Goal: Task Accomplishment & Management: Use online tool/utility

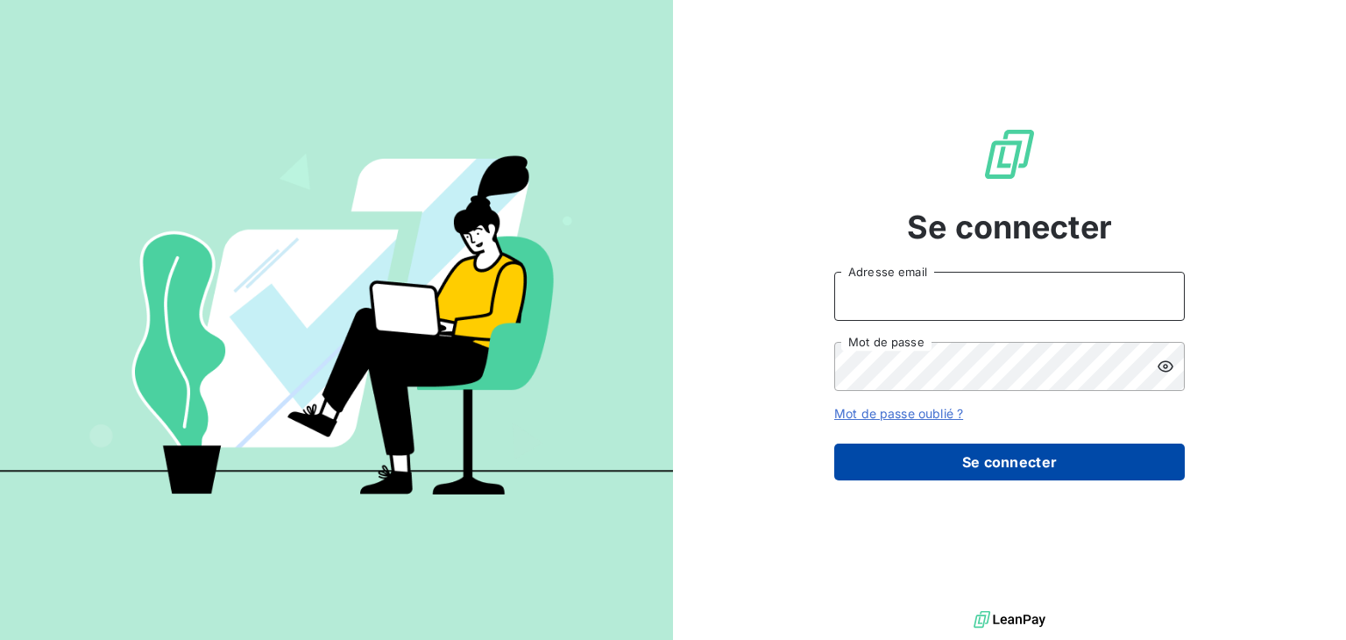
type input "[EMAIL_ADDRESS][DOMAIN_NAME]"
click at [930, 464] on button "Se connecter" at bounding box center [1009, 461] width 351 height 37
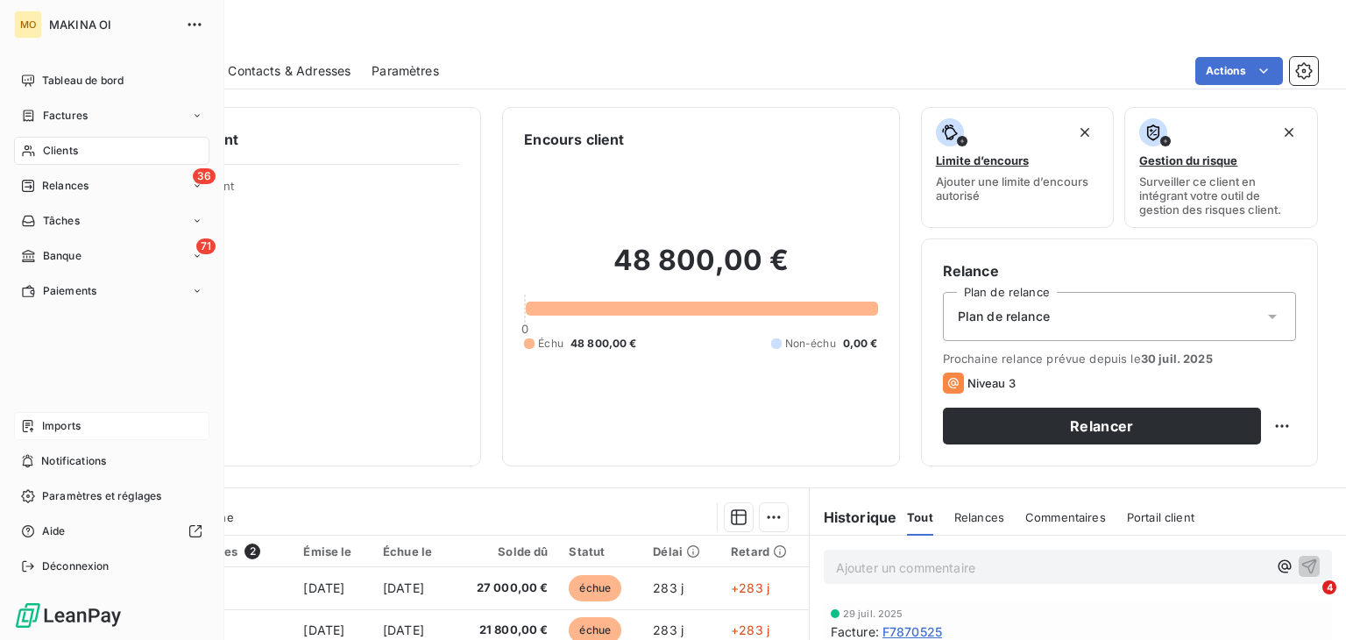
click at [74, 425] on span "Imports" at bounding box center [61, 426] width 39 height 16
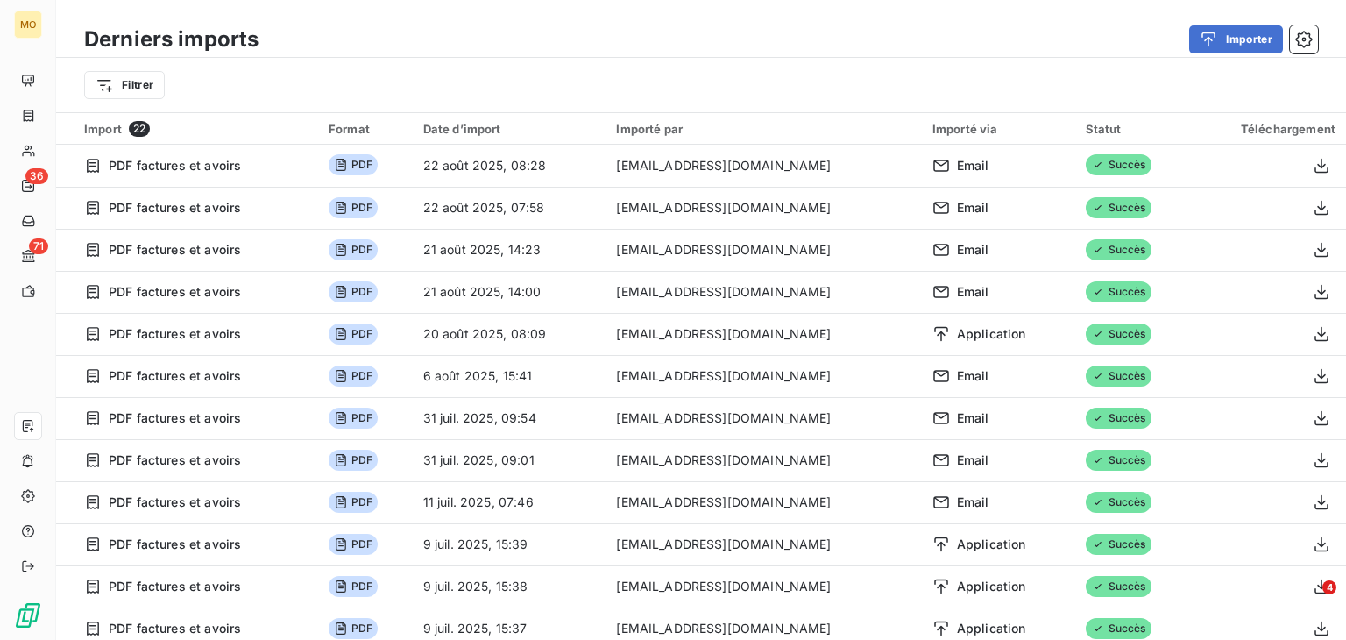
click at [1242, 47] on button "Importer" at bounding box center [1236, 39] width 94 height 28
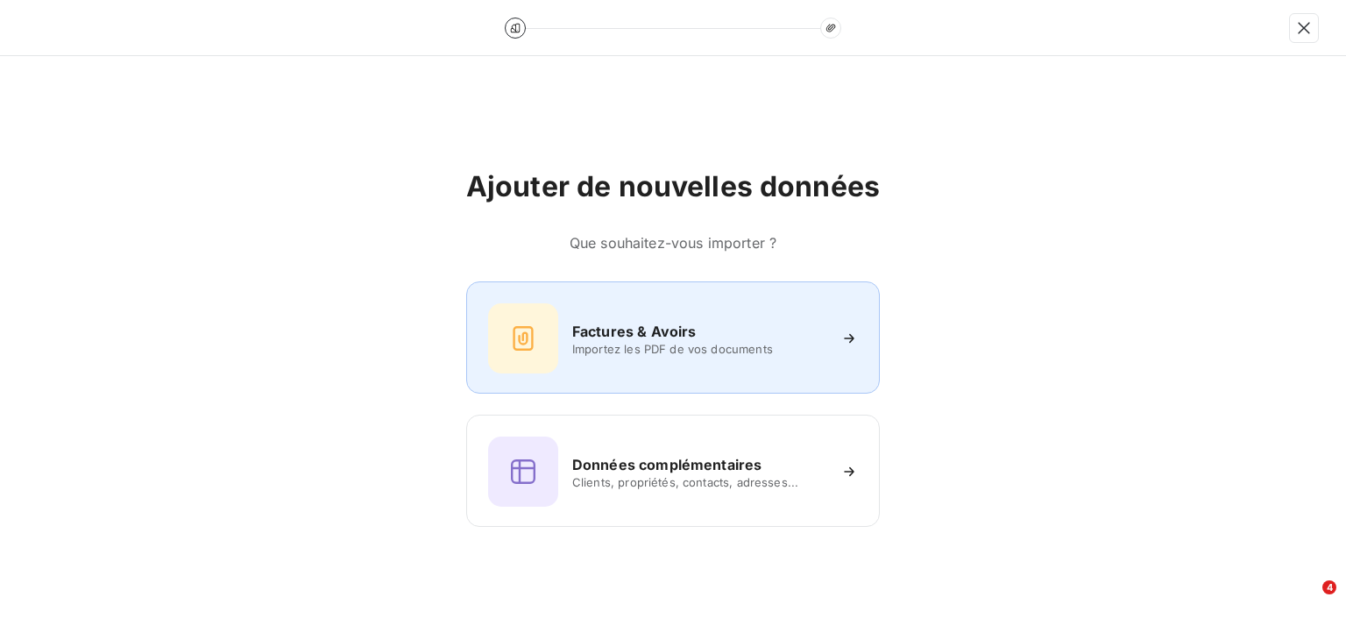
click at [631, 344] on span "Importez les PDF de vos documents" at bounding box center [699, 349] width 254 height 14
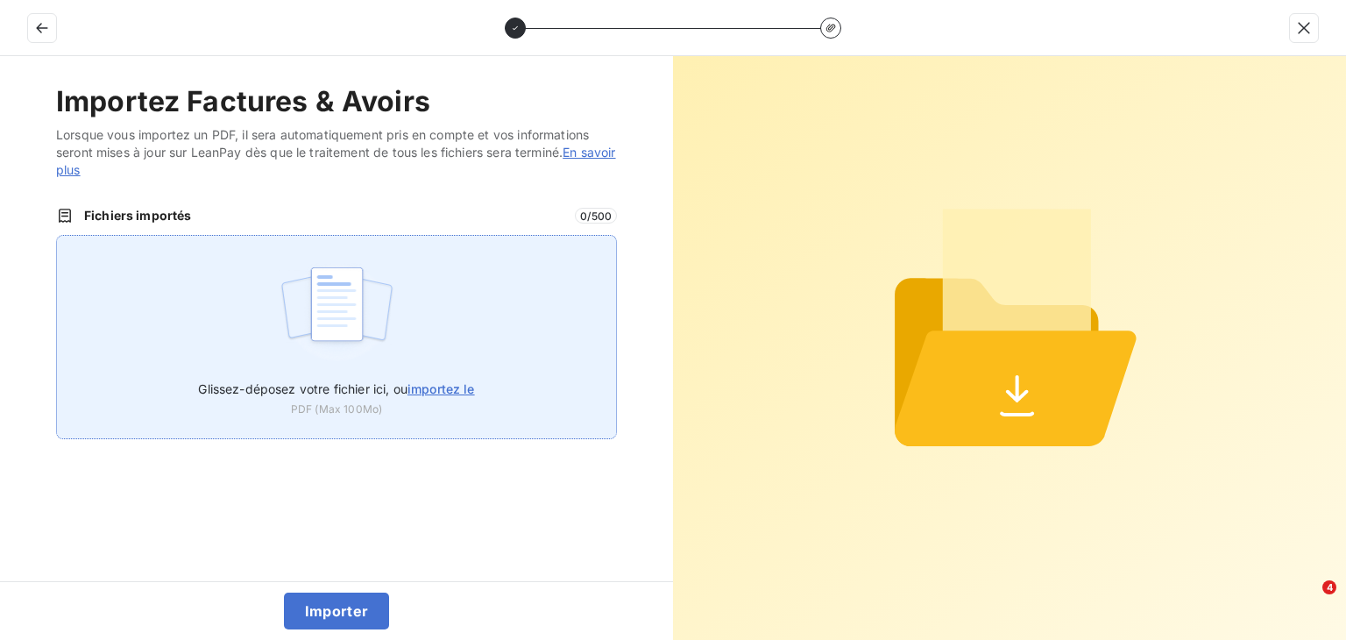
click at [450, 387] on span "importez le" at bounding box center [441, 388] width 67 height 15
click at [57, 236] on input "Glissez-déposez votre fichier ici, ou importez le" at bounding box center [56, 235] width 1 height 1
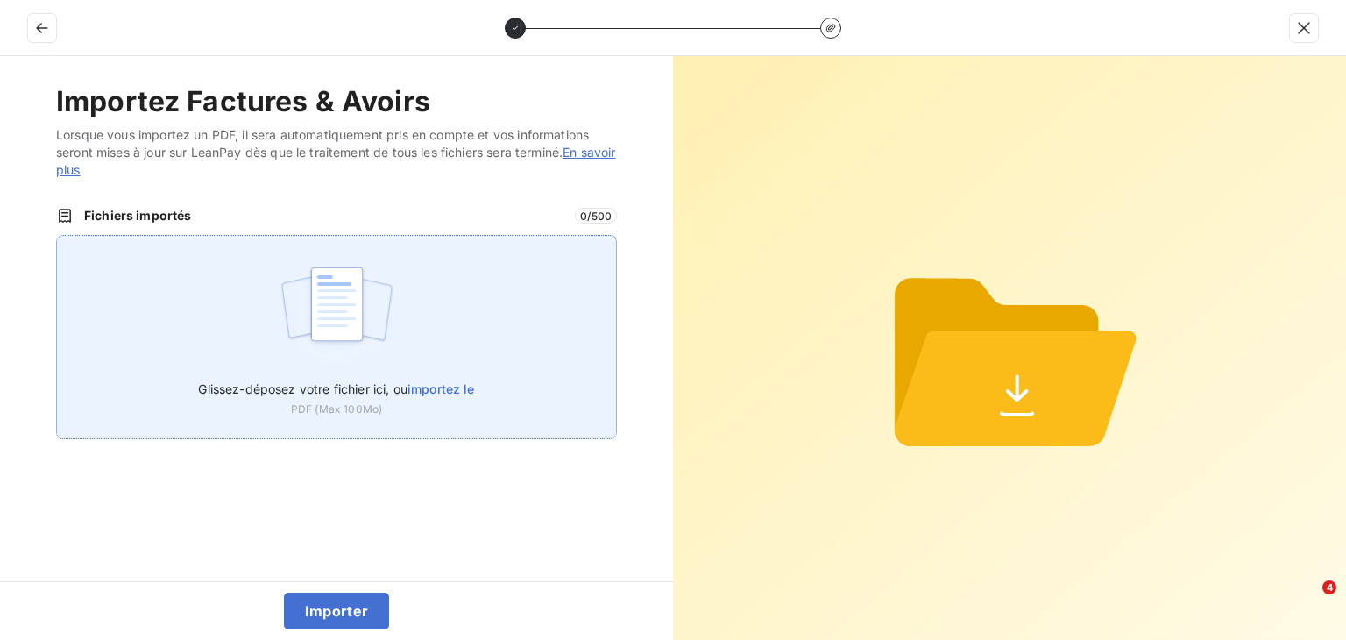
type input "C:\fakepath\avoir_F8660825.pdf"
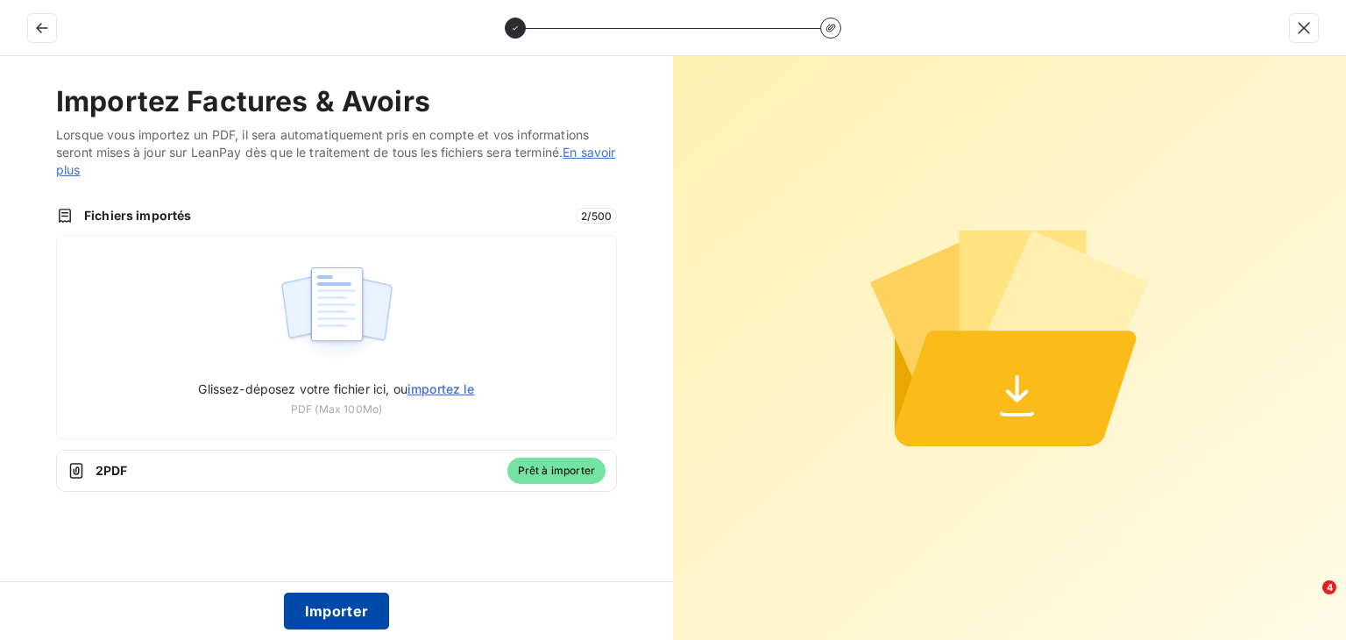
click at [351, 608] on button "Importer" at bounding box center [337, 610] width 106 height 37
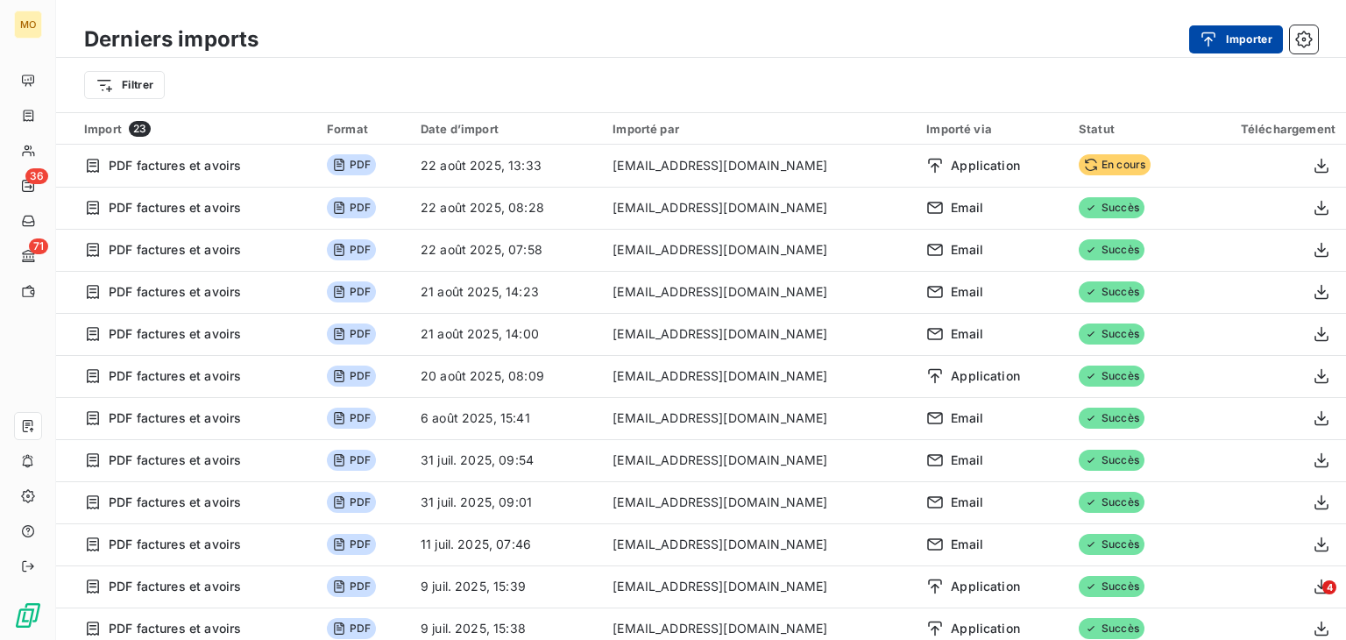
click at [1241, 47] on button "Importer" at bounding box center [1236, 39] width 94 height 28
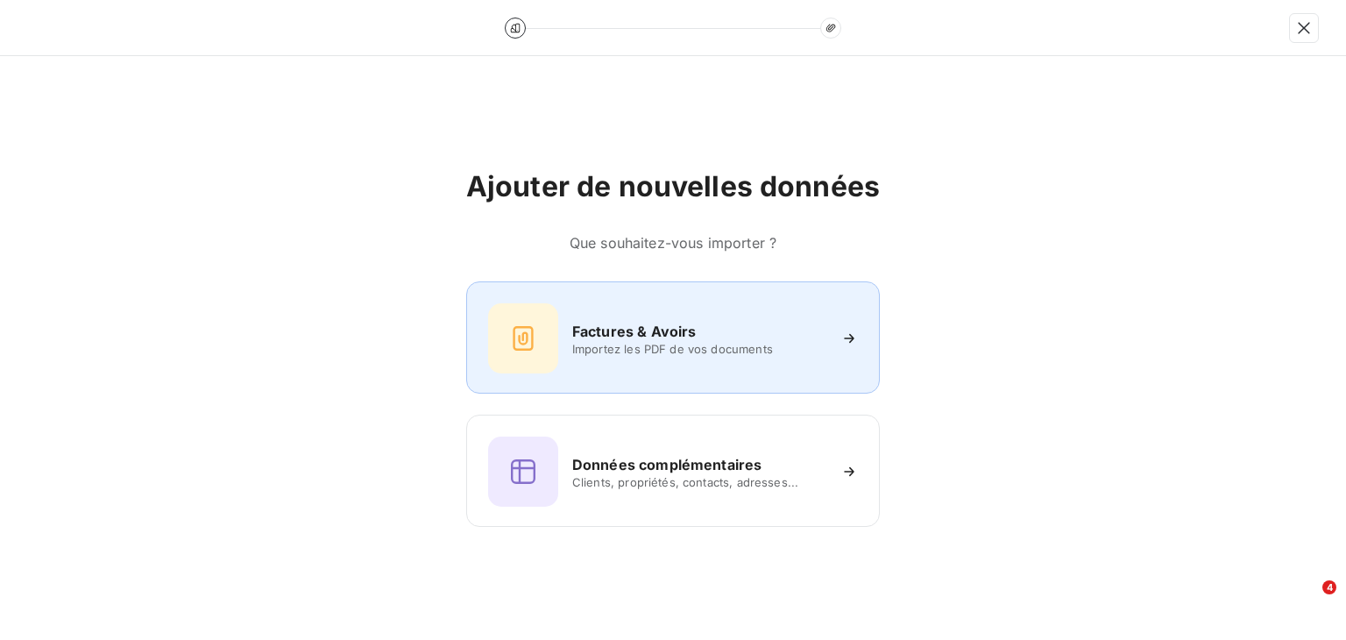
click at [667, 344] on span "Importez les PDF de vos documents" at bounding box center [699, 349] width 254 height 14
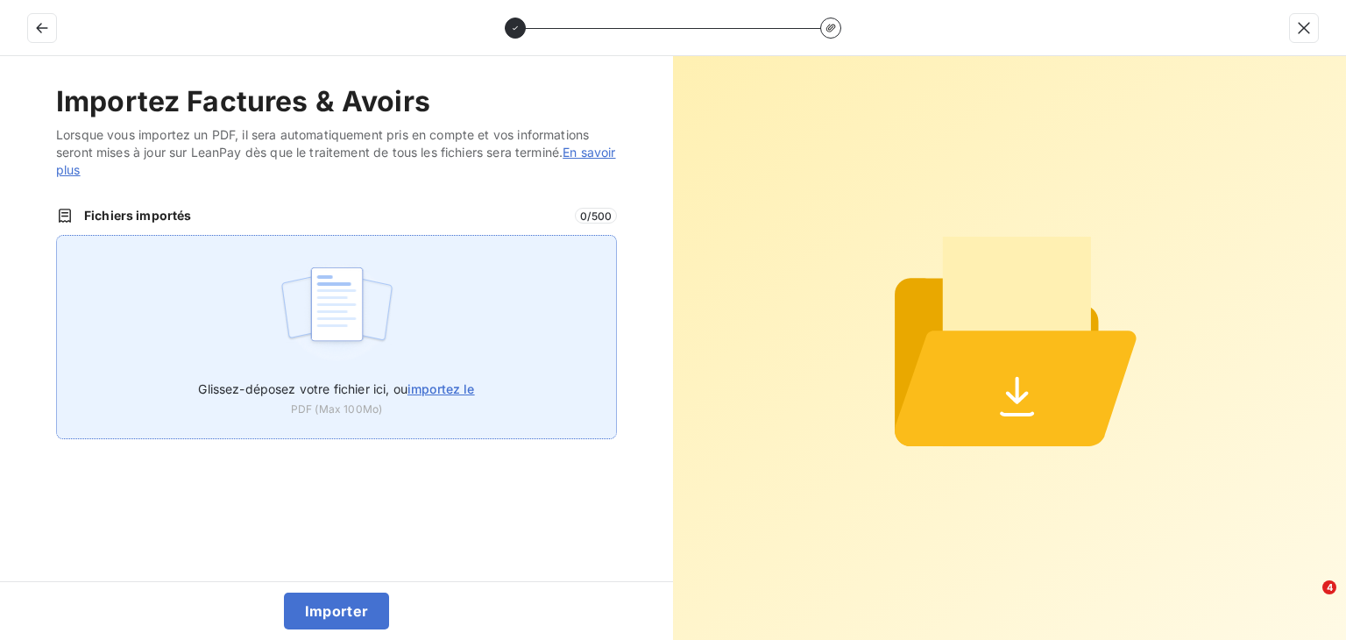
click at [433, 385] on span "importez le" at bounding box center [441, 388] width 67 height 15
click at [57, 236] on input "Glissez-déposez votre fichier ici, ou importez le" at bounding box center [56, 235] width 1 height 1
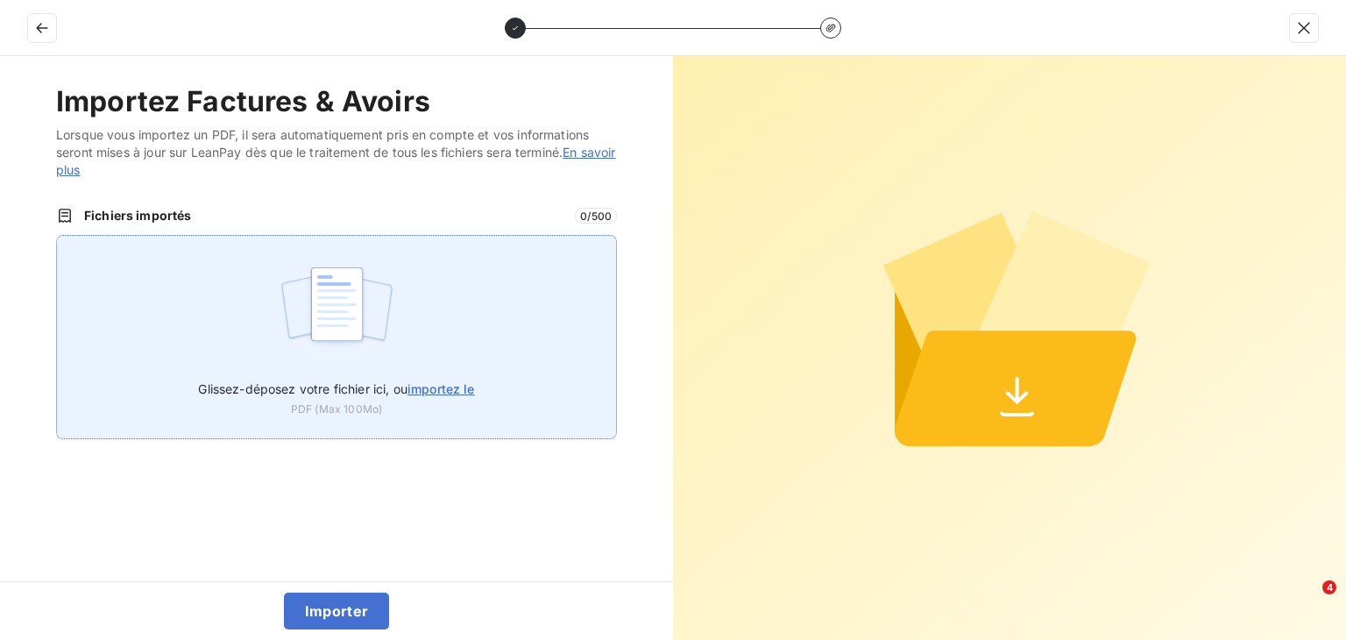
type input "C:\fakepath\facture_F8670825.pdf"
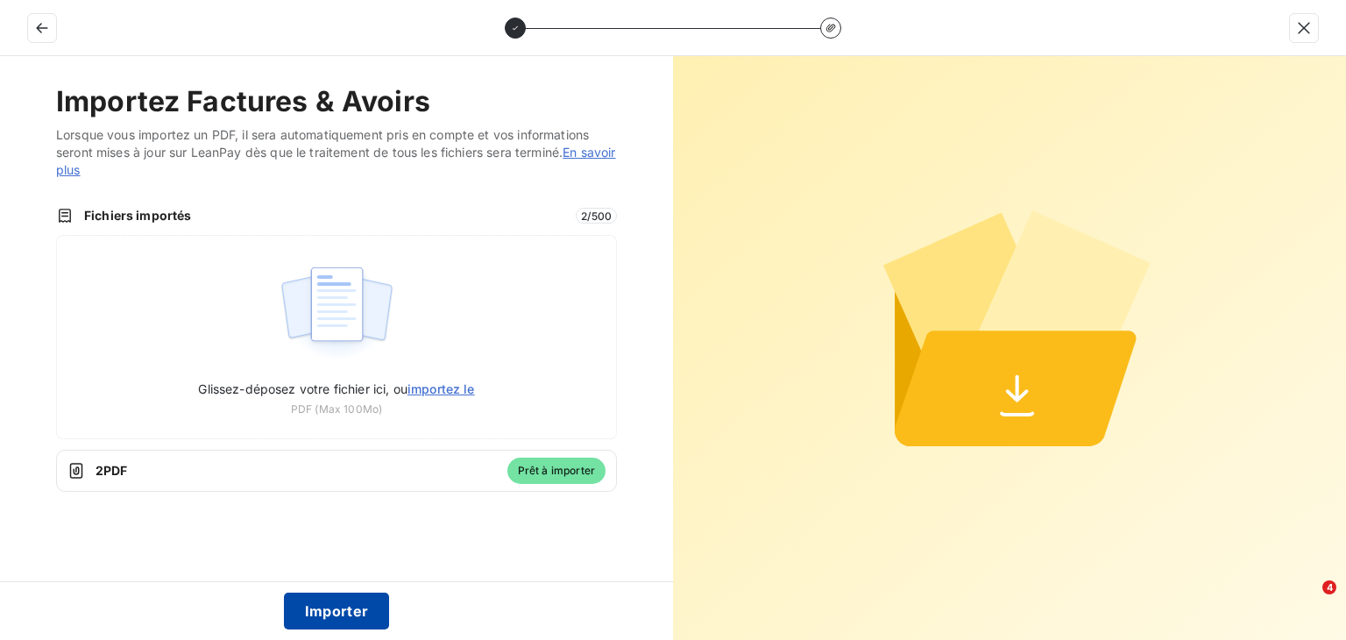
click at [337, 616] on button "Importer" at bounding box center [337, 610] width 106 height 37
